Goal: Task Accomplishment & Management: Use online tool/utility

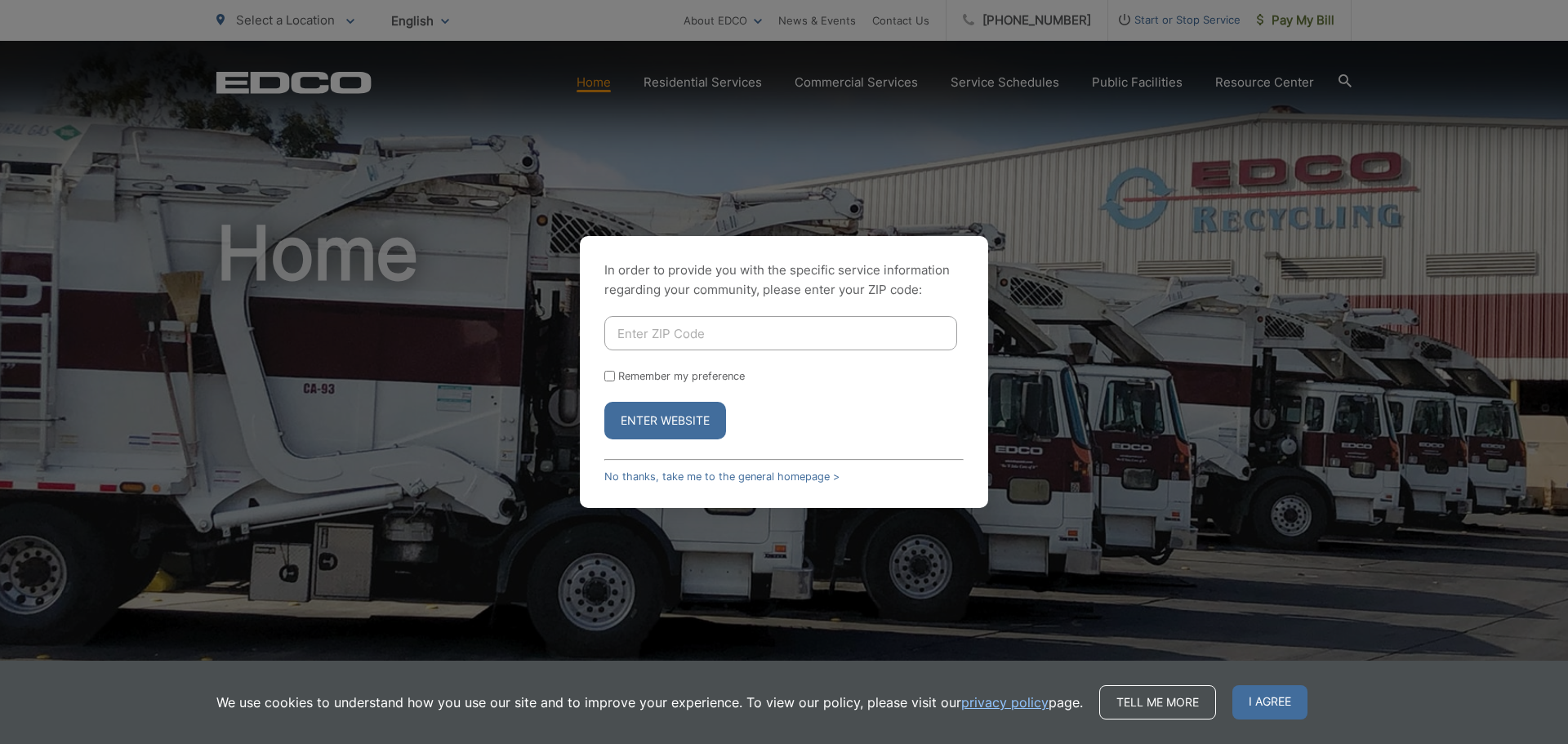
click at [640, 334] on input "Enter ZIP Code" at bounding box center [780, 334] width 353 height 35
click at [667, 339] on input "Enter ZIP Code" at bounding box center [780, 334] width 353 height 35
type input "92110"
click at [696, 418] on button "Enter Website" at bounding box center [664, 420] width 122 height 37
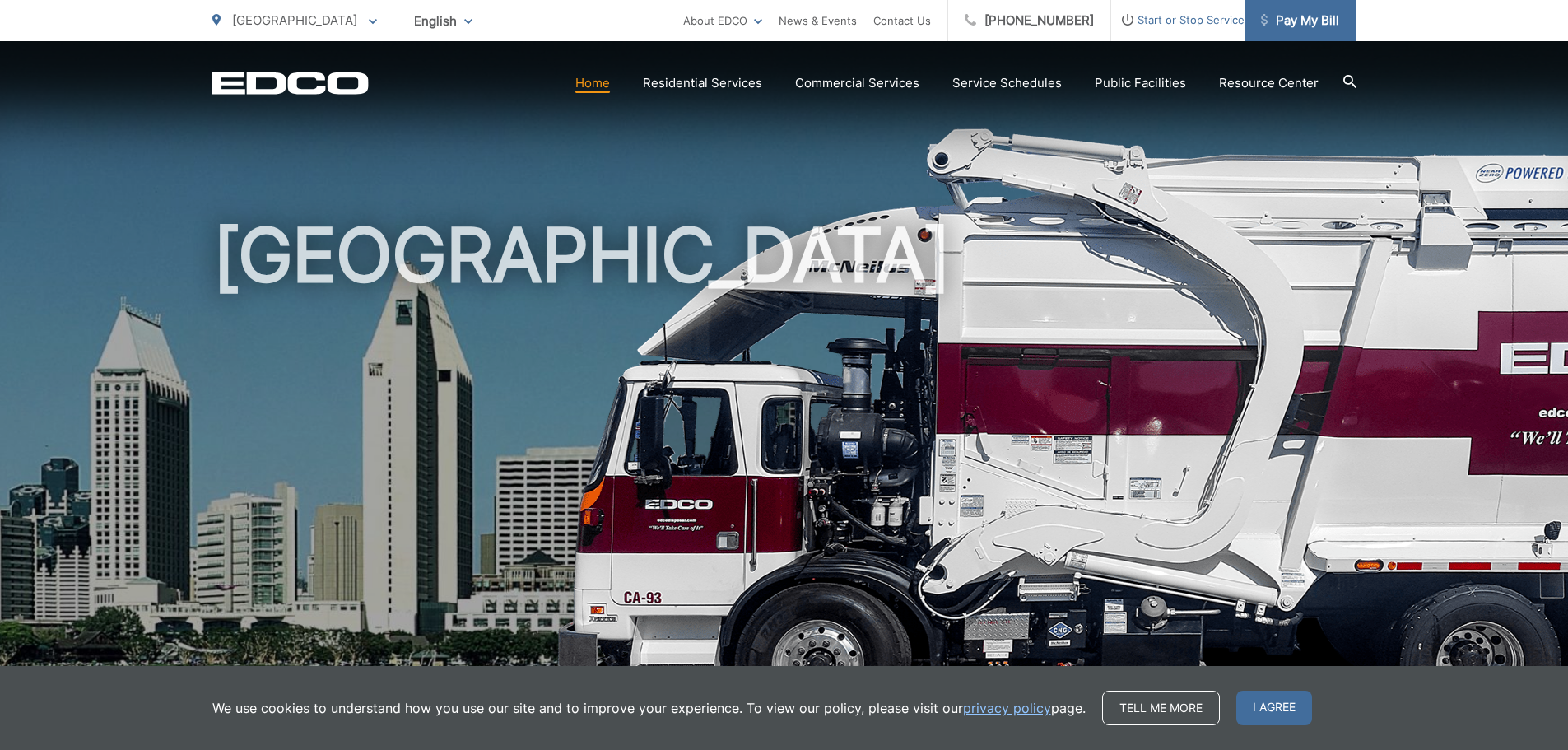
click at [1297, 17] on span "Pay My Bill" at bounding box center [1299, 20] width 78 height 19
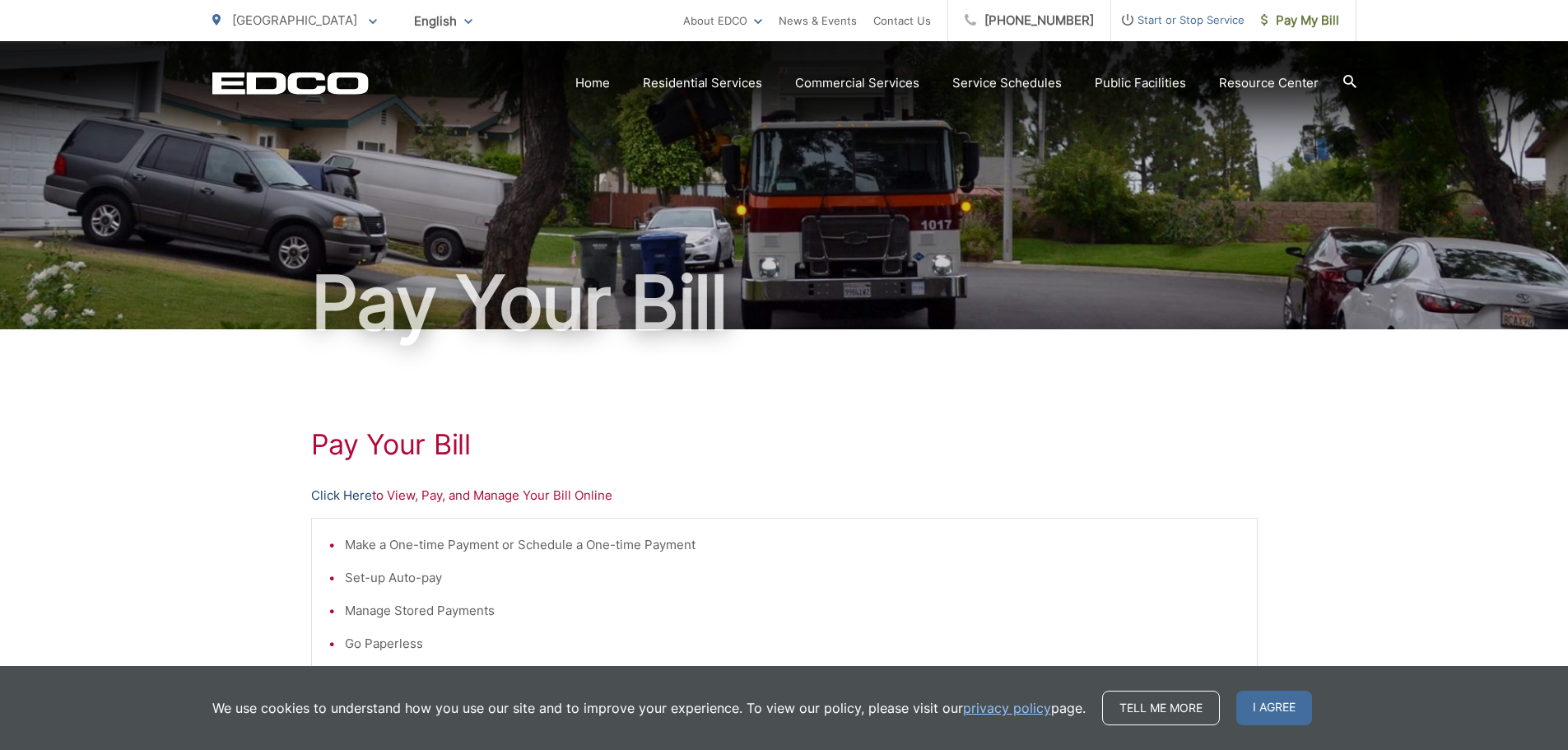
click at [345, 496] on link "Click Here" at bounding box center [341, 496] width 61 height 19
